Goal: Information Seeking & Learning: Learn about a topic

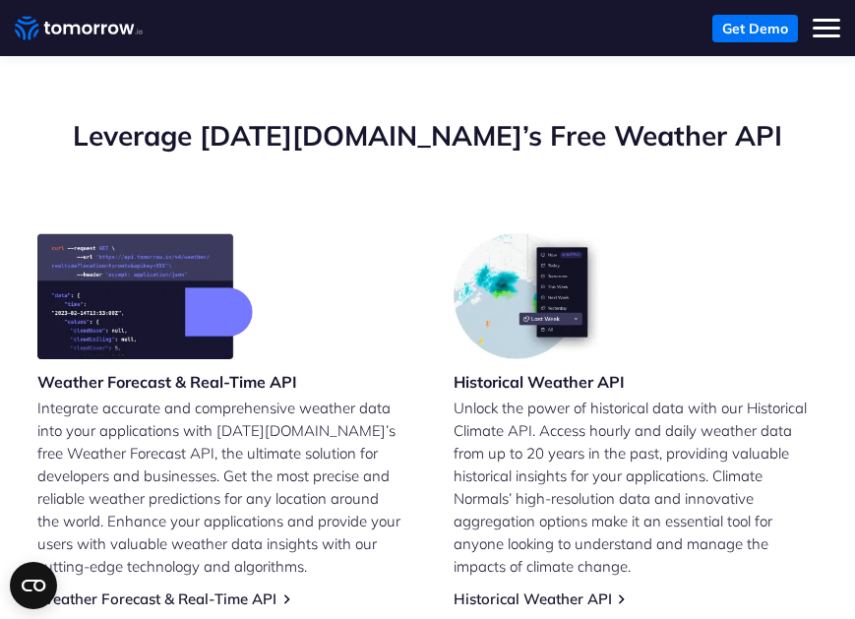
scroll to position [89, 0]
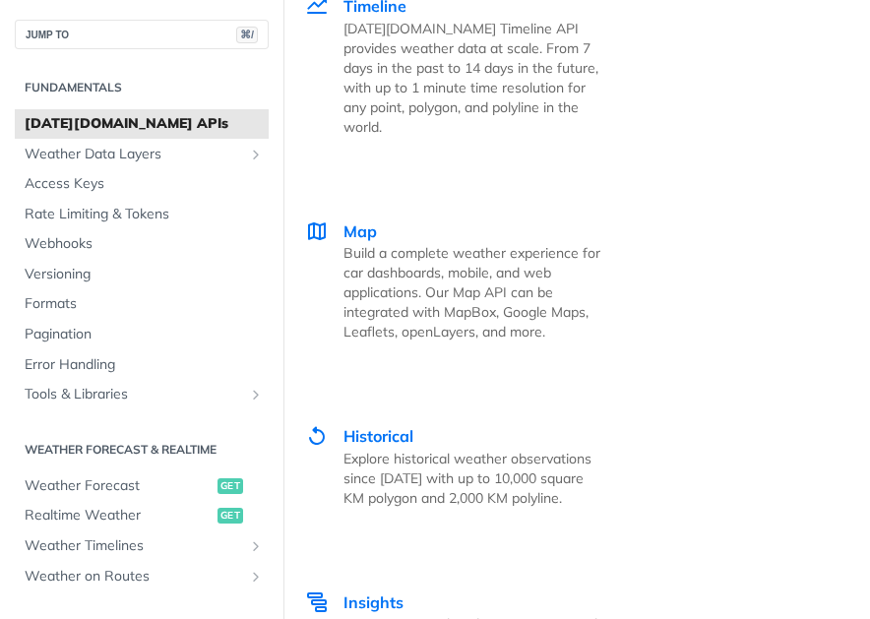
scroll to position [5574, 0]
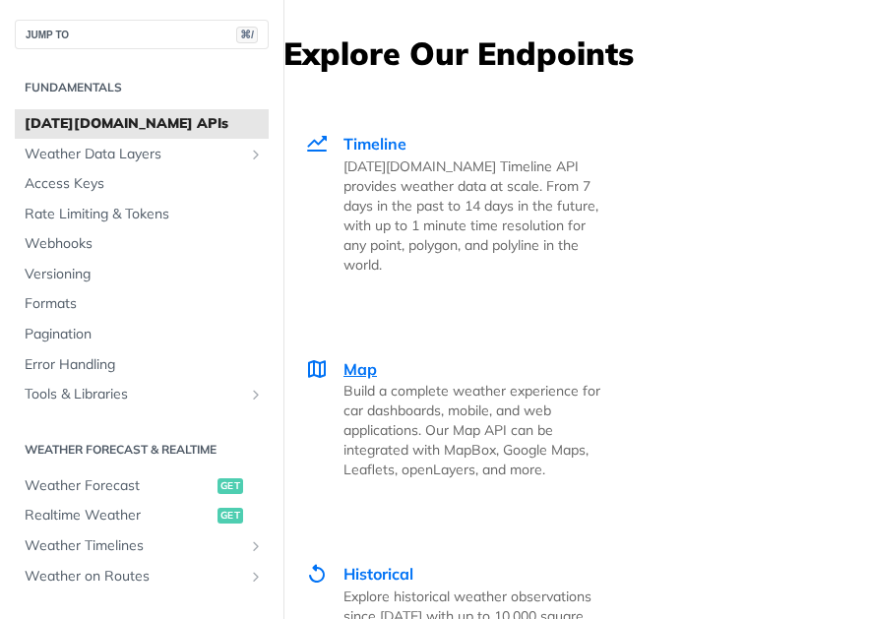
click at [352, 370] on span "Map" at bounding box center [359, 369] width 33 height 20
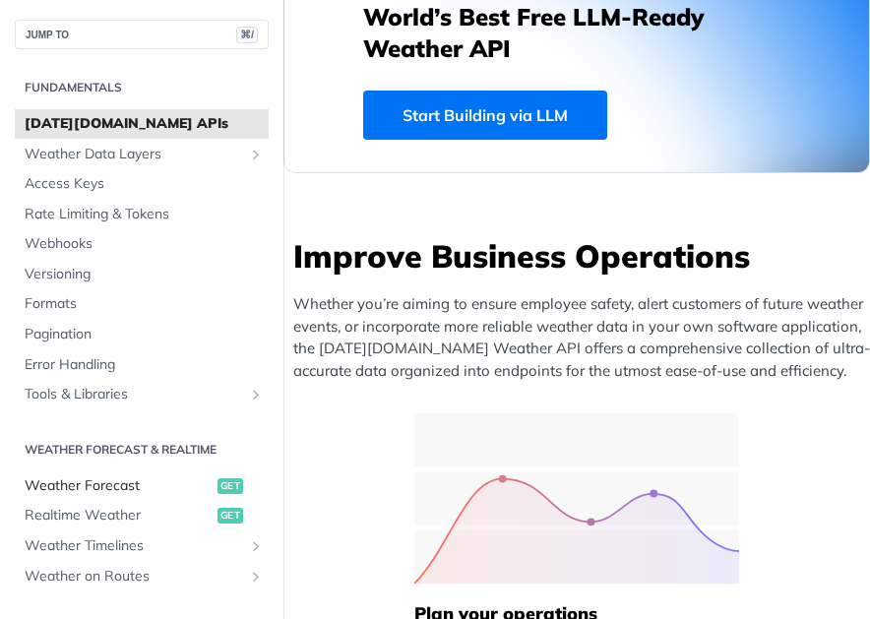
click at [101, 481] on span "Weather Forecast" at bounding box center [119, 486] width 188 height 20
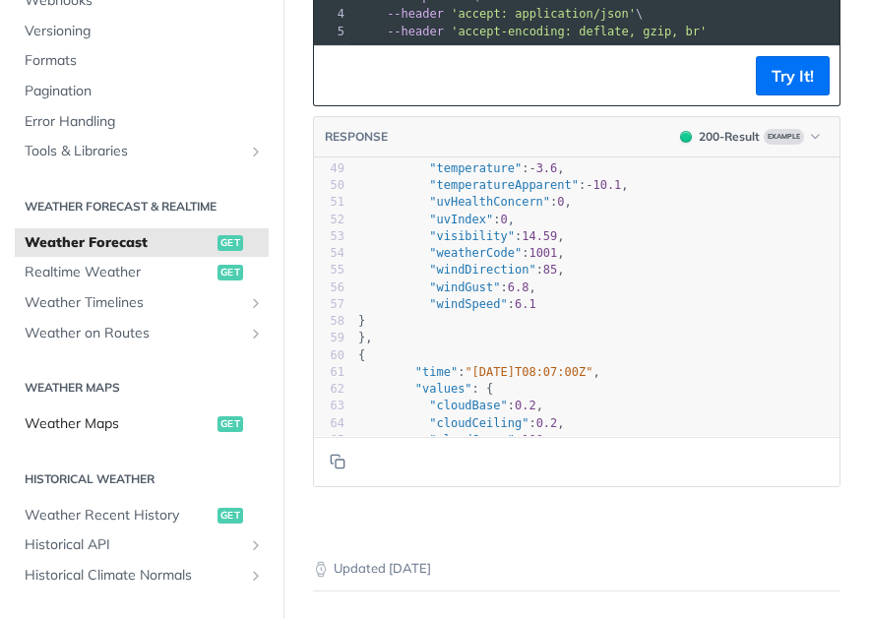
scroll to position [267, 0]
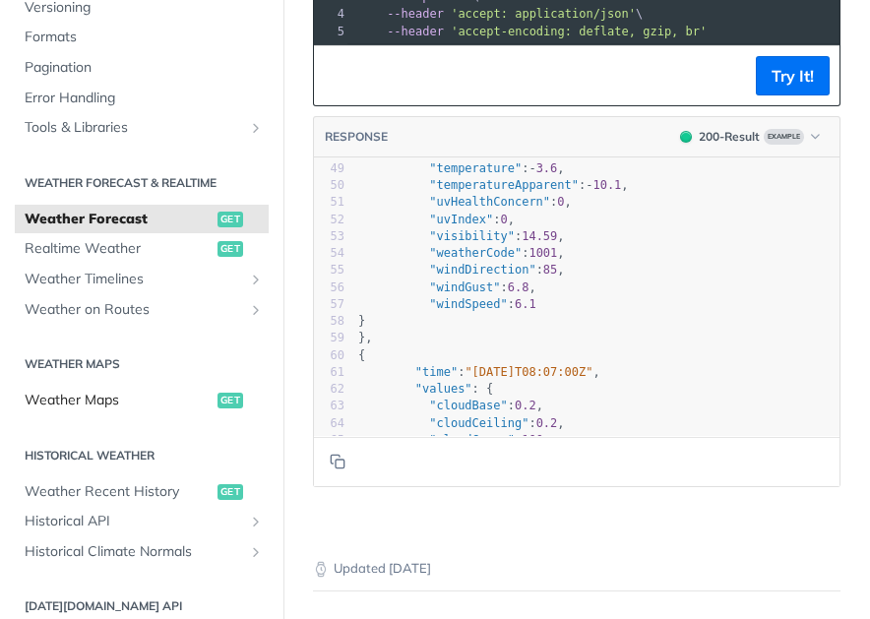
click at [92, 394] on span "Weather Maps" at bounding box center [119, 401] width 188 height 20
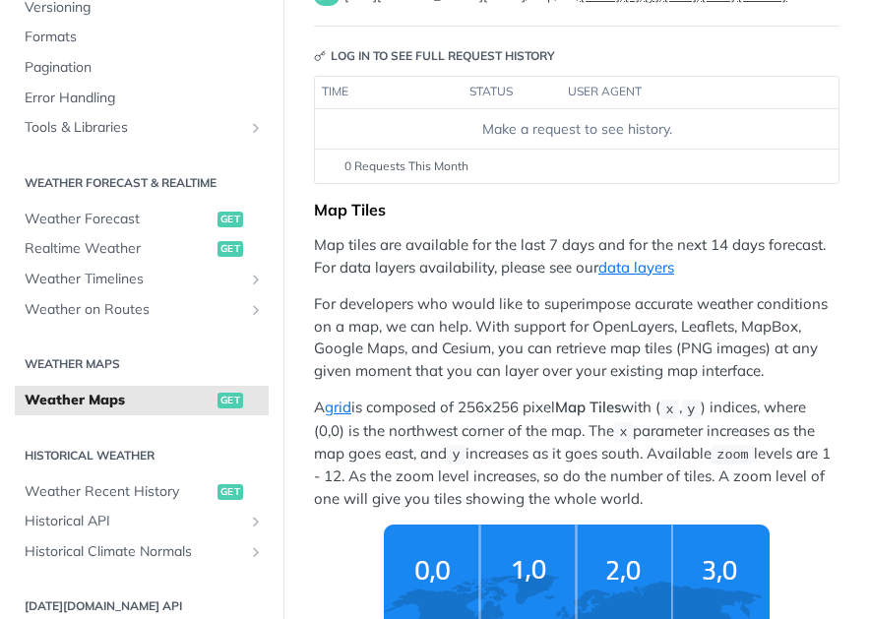
scroll to position [196, 0]
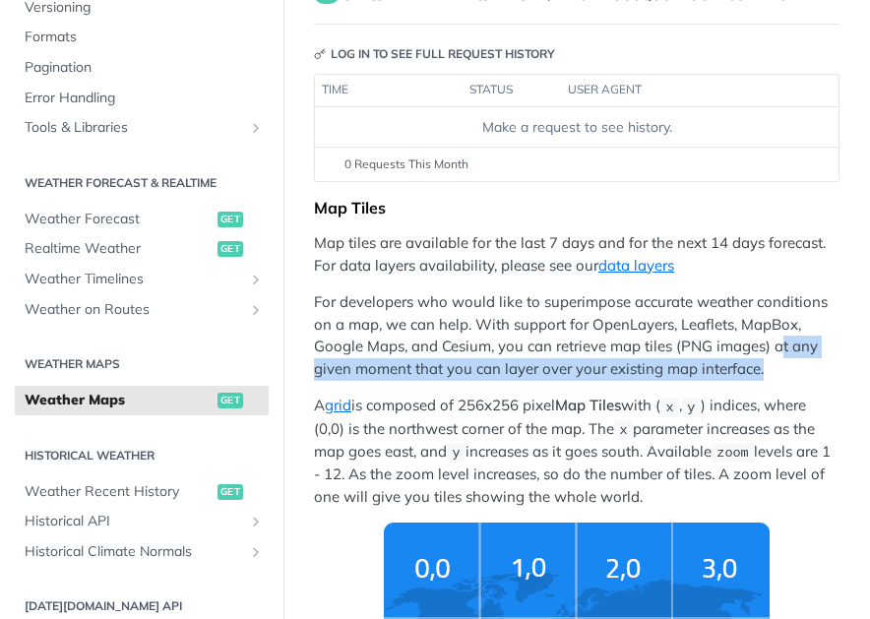
drag, startPoint x: 388, startPoint y: 397, endPoint x: 377, endPoint y: 395, distance: 11.0
click at [377, 380] on p "For developers who would like to superimpose accurate weather conditions on a m…" at bounding box center [576, 335] width 525 height 89
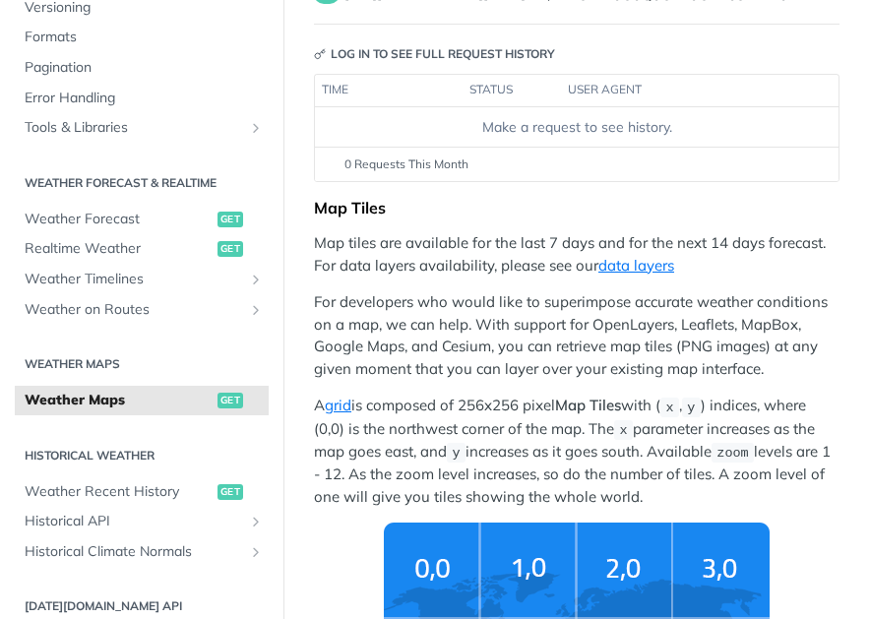
click at [388, 380] on p "For developers who would like to superimpose accurate weather conditions on a m…" at bounding box center [576, 335] width 525 height 89
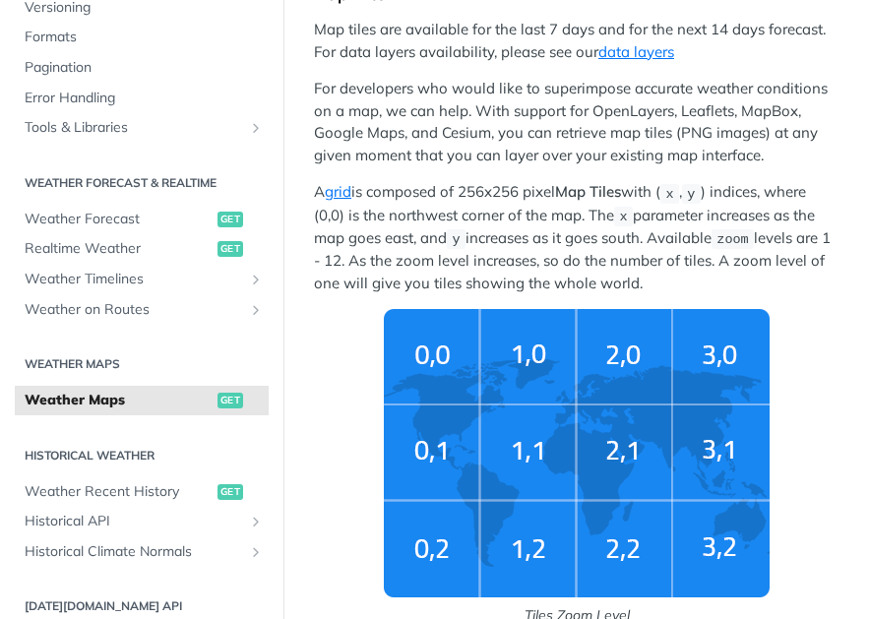
scroll to position [410, 0]
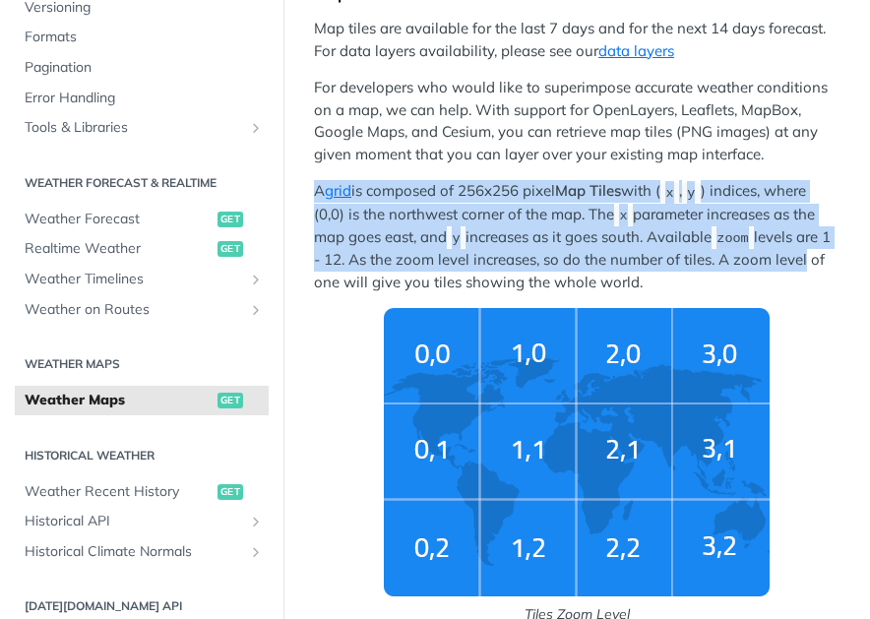
drag, startPoint x: 308, startPoint y: 232, endPoint x: 384, endPoint y: 324, distance: 118.8
click at [384, 293] on p "A grid is composed of 256x256 pixel Map Tiles with ( x , y ) indices, where (0,…" at bounding box center [576, 236] width 525 height 113
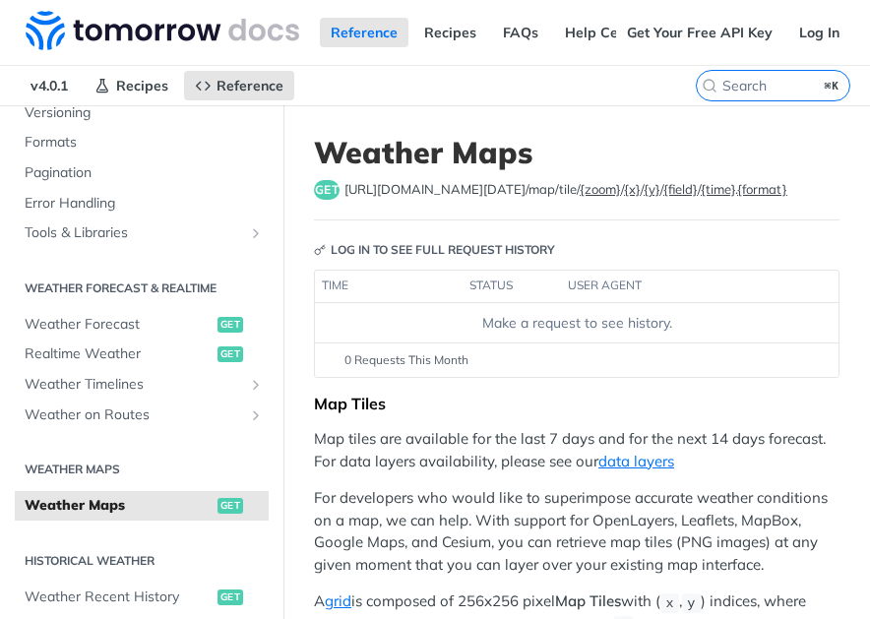
scroll to position [0, 0]
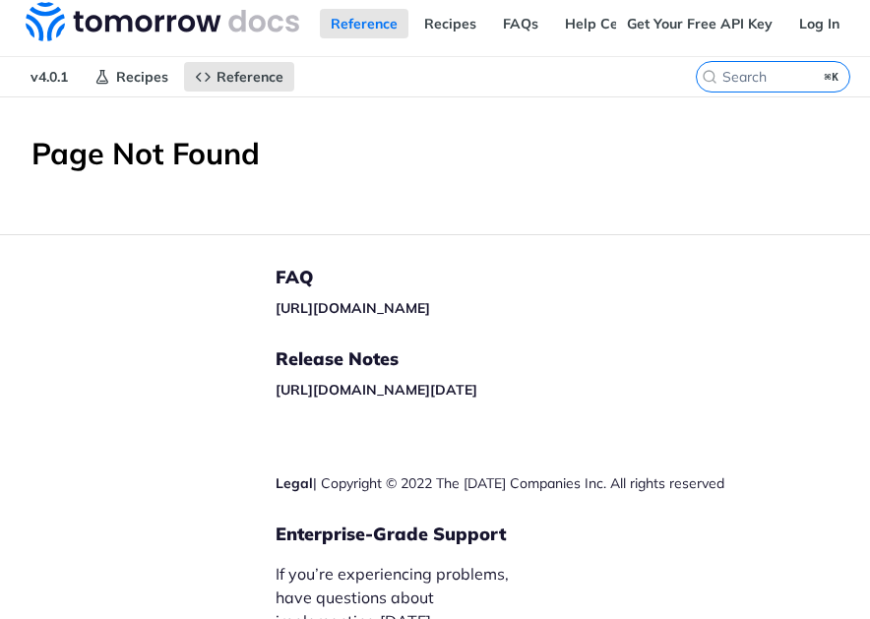
scroll to position [11, 0]
